Goal: Task Accomplishment & Management: Use online tool/utility

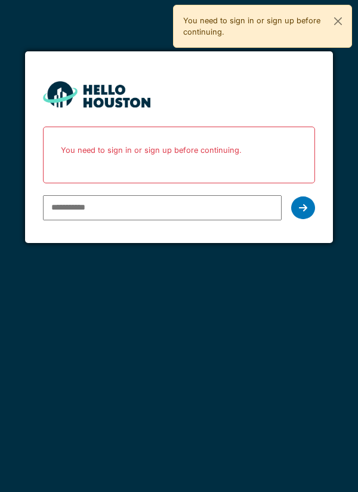
click at [69, 207] on input "email" at bounding box center [162, 207] width 239 height 25
type input "**********"
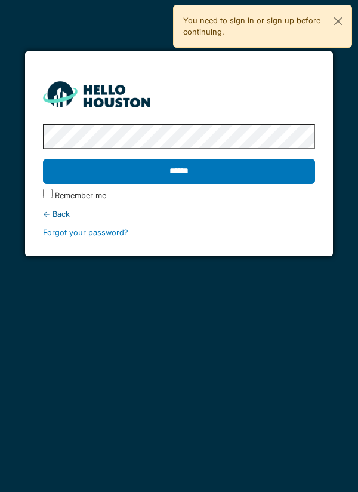
click at [181, 168] on input "******" at bounding box center [179, 171] width 273 height 25
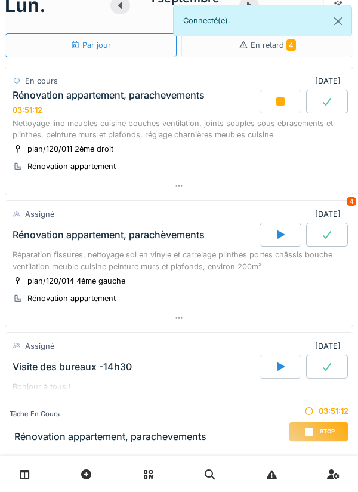
scroll to position [41, 0]
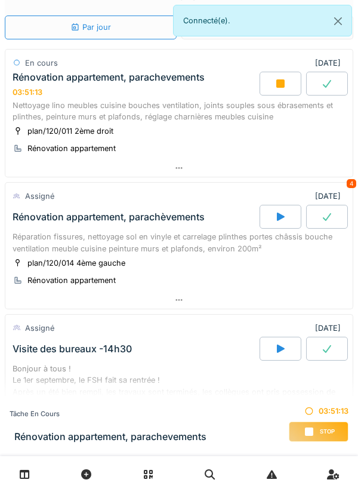
click at [183, 165] on icon at bounding box center [179, 168] width 10 height 8
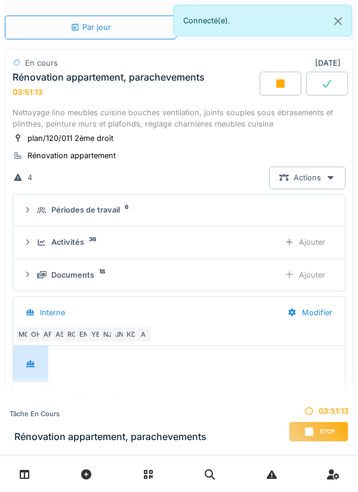
scroll to position [42, 0]
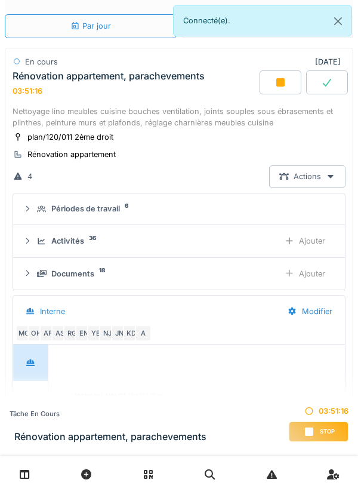
click at [314, 241] on div "Ajouter" at bounding box center [305, 241] width 61 height 22
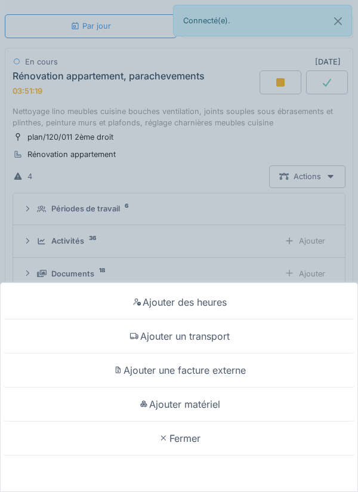
click at [202, 403] on div "Ajouter matériel" at bounding box center [179, 404] width 352 height 34
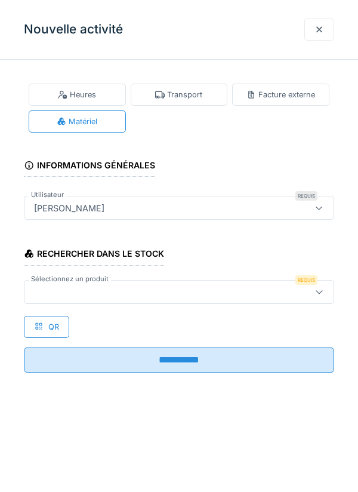
click at [322, 289] on icon at bounding box center [320, 292] width 10 height 8
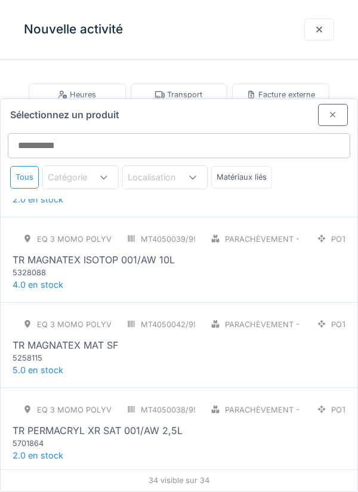
scroll to position [2544, 0]
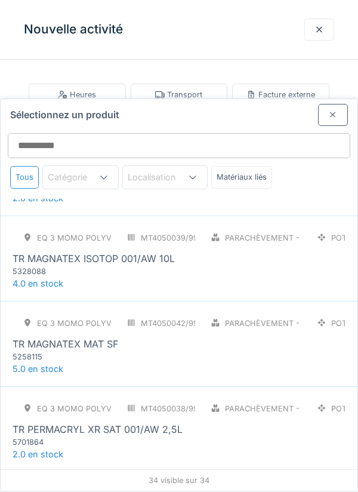
click at [133, 337] on div "TR MAGNATEX MAT SF" at bounding box center [179, 344] width 333 height 14
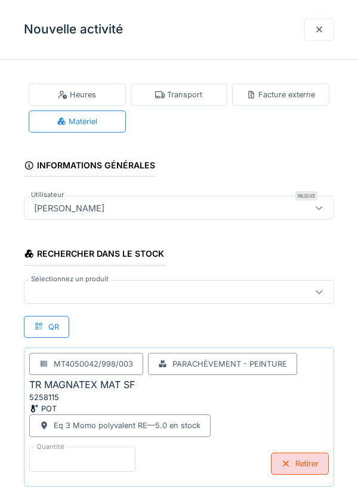
click at [67, 453] on input "*" at bounding box center [82, 459] width 106 height 25
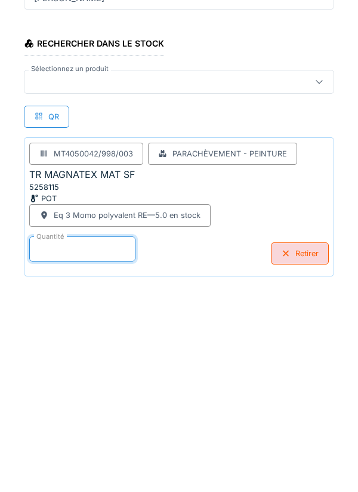
scroll to position [62, 0]
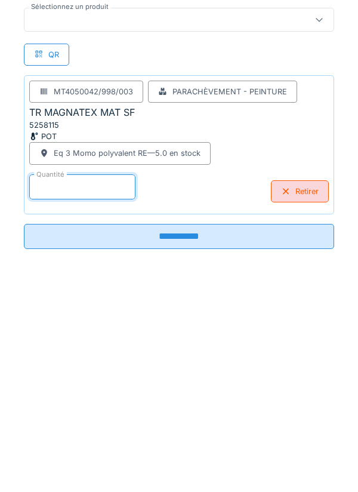
type input "*"
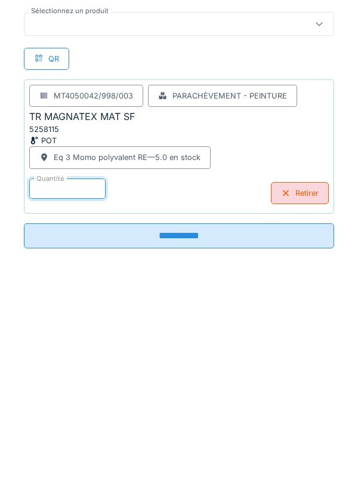
click at [176, 445] on input "**********" at bounding box center [179, 445] width 310 height 25
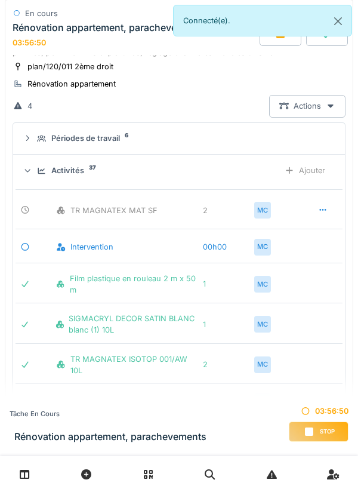
scroll to position [103, 0]
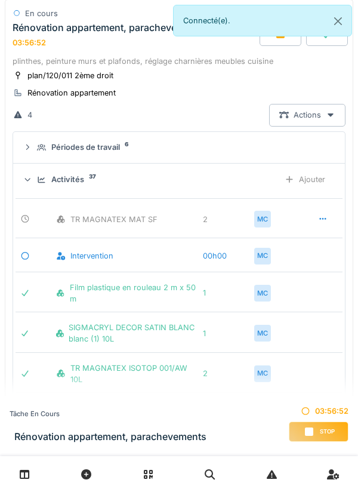
click at [326, 219] on icon at bounding box center [323, 219] width 10 height 8
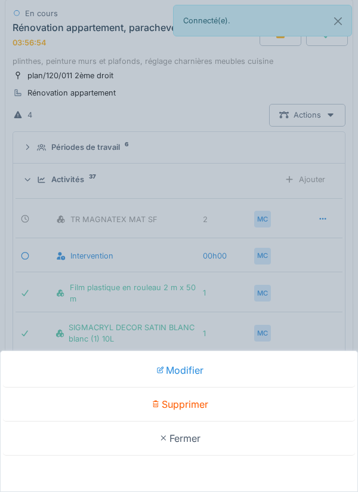
click at [197, 399] on div "Supprimer" at bounding box center [179, 404] width 352 height 34
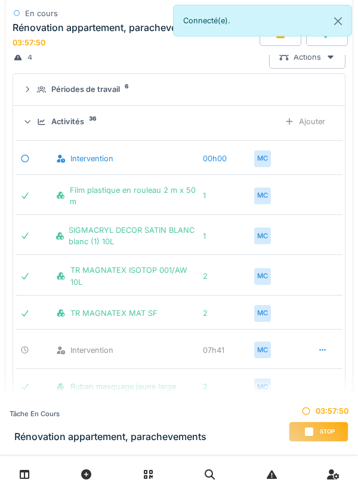
scroll to position [0, 0]
